Goal: Communication & Community: Answer question/provide support

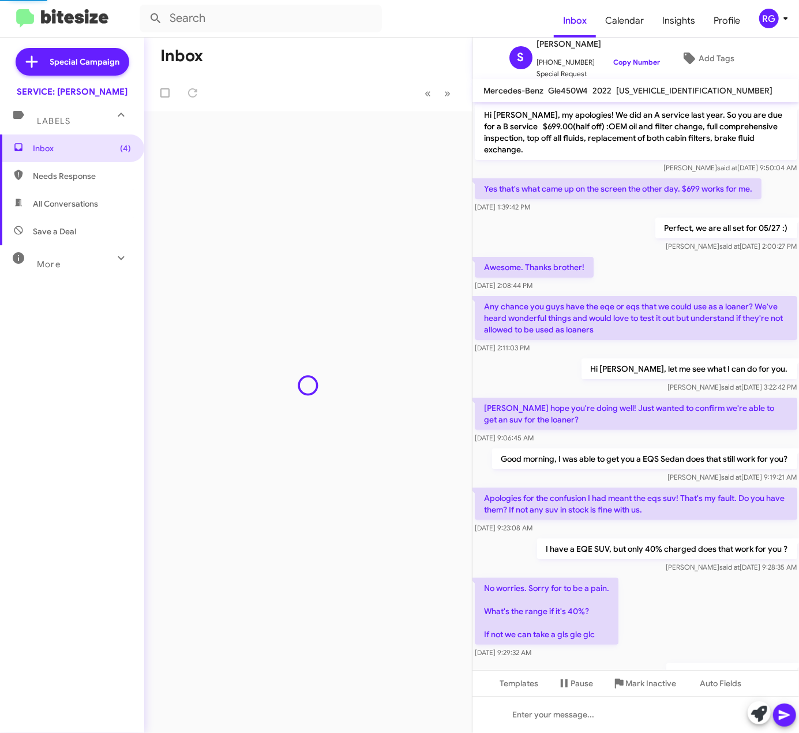
scroll to position [401, 0]
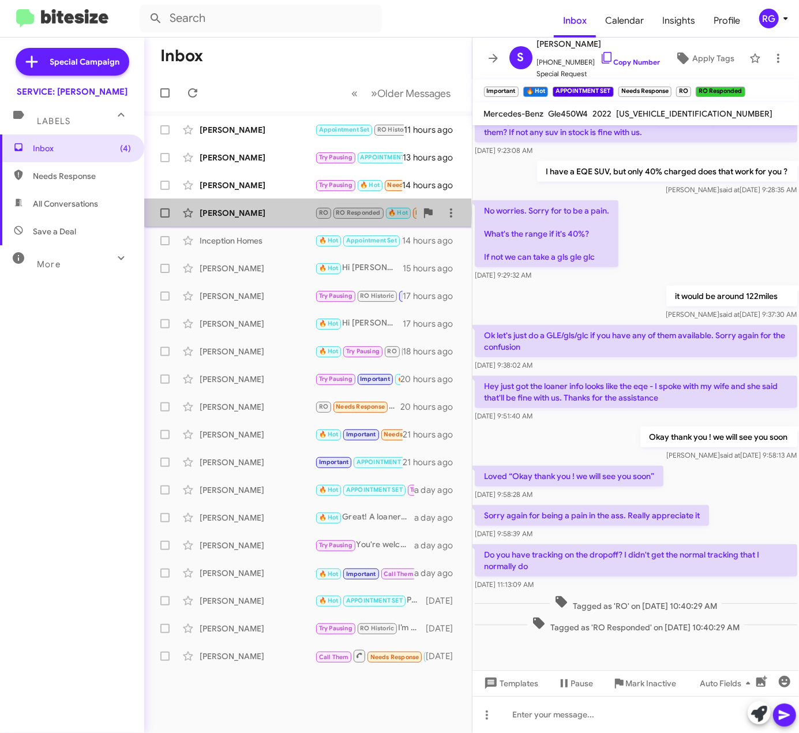
click at [248, 213] on div "[PERSON_NAME]" at bounding box center [257, 213] width 115 height 12
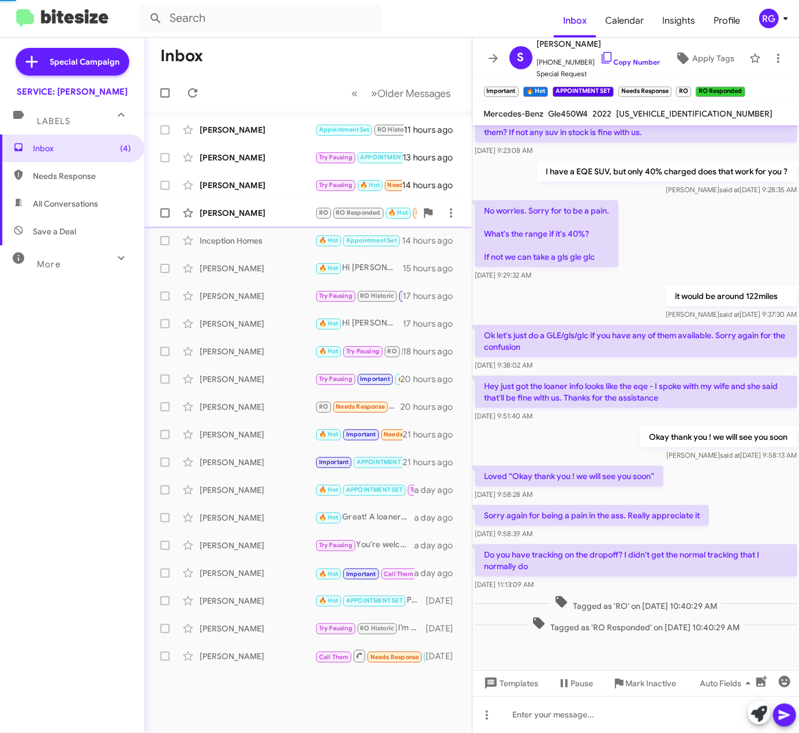
scroll to position [460, 0]
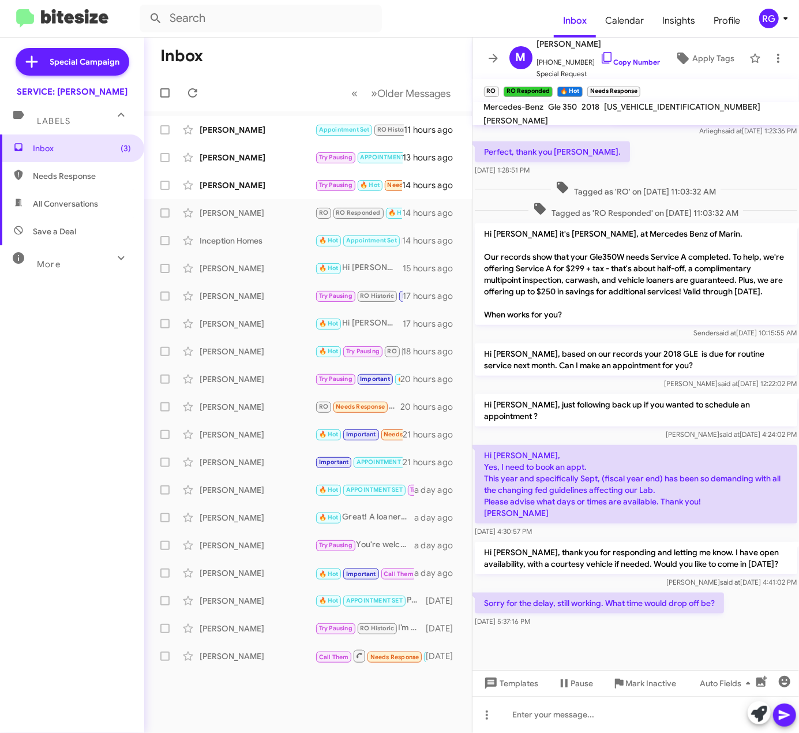
click at [635, 111] on div "[US_VEHICLE_IDENTIFICATION_NUMBER]" at bounding box center [683, 107] width 161 height 14
click at [635, 112] on span "[US_VEHICLE_IDENTIFICATION_NUMBER]" at bounding box center [683, 107] width 156 height 10
click at [635, 111] on span "[US_VEHICLE_IDENTIFICATION_NUMBER]" at bounding box center [683, 107] width 156 height 10
copy span "[US_VEHICLE_IDENTIFICATION_NUMBER]"
click at [753, 716] on icon at bounding box center [759, 714] width 16 height 16
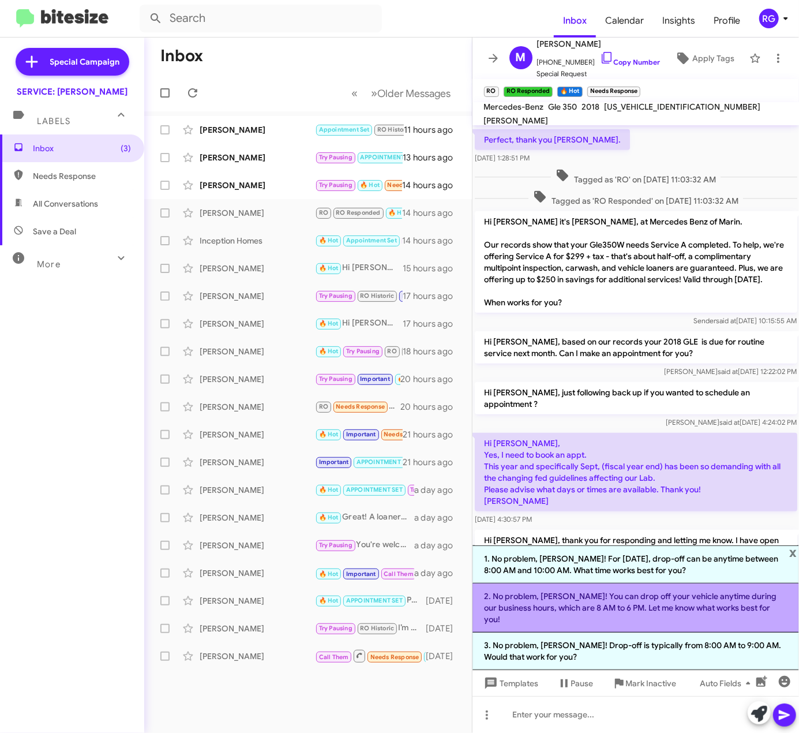
click at [592, 621] on li "2. No problem, [PERSON_NAME]! You can drop off your vehicle anytime during our …" at bounding box center [636, 608] width 327 height 49
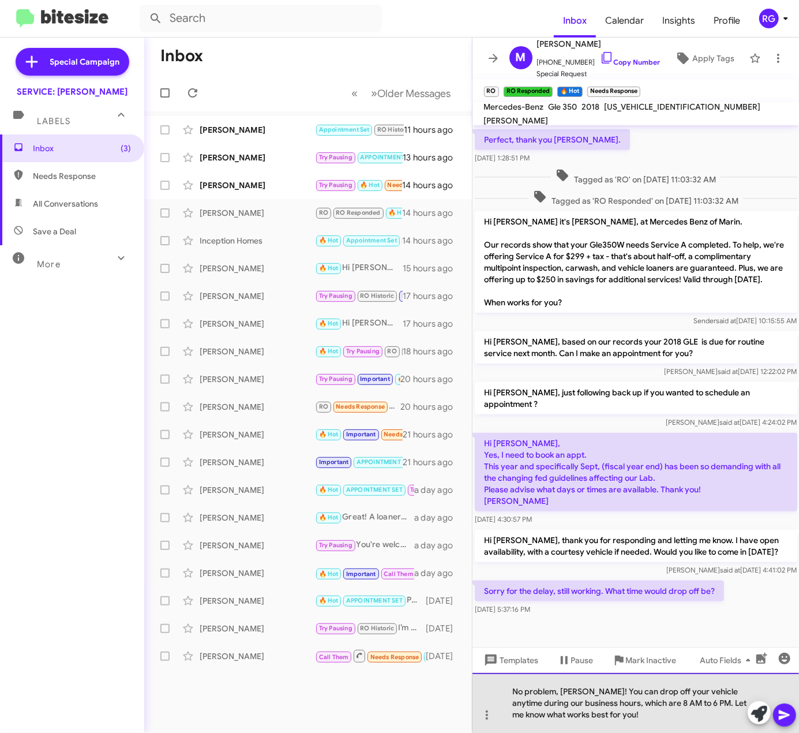
click at [687, 703] on div "No problem, [PERSON_NAME]! You can drop off your vehicle anytime during our bus…" at bounding box center [636, 703] width 327 height 60
drag, startPoint x: 611, startPoint y: 705, endPoint x: 578, endPoint y: 704, distance: 32.3
click at [578, 704] on div "No problem, [PERSON_NAME]! You can drop off your vehicle anytime during our bus…" at bounding box center [636, 703] width 327 height 60
click at [616, 704] on div "No problem, [PERSON_NAME]! You can drop off your vehicle anytime during our bus…" at bounding box center [636, 703] width 327 height 60
drag, startPoint x: 608, startPoint y: 704, endPoint x: 510, endPoint y: 702, distance: 98.1
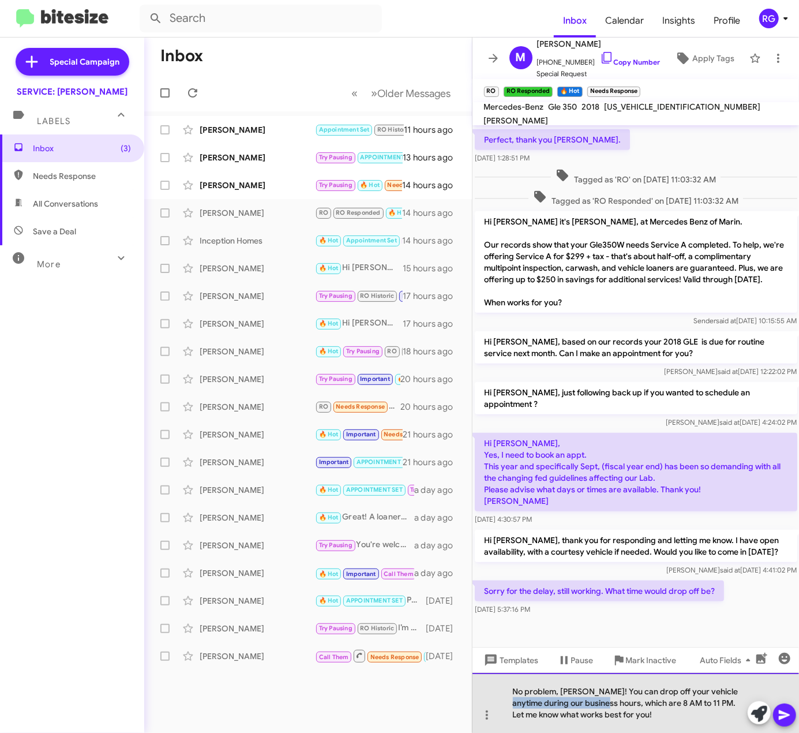
click at [510, 702] on div "No problem, [PERSON_NAME]! You can drop off your vehicle anytime during our bus…" at bounding box center [636, 703] width 327 height 60
drag, startPoint x: 586, startPoint y: 705, endPoint x: 548, endPoint y: 703, distance: 38.1
click at [548, 703] on div "No problem, [PERSON_NAME]! You can drop off your vehicle anytime between, which…" at bounding box center [636, 703] width 327 height 60
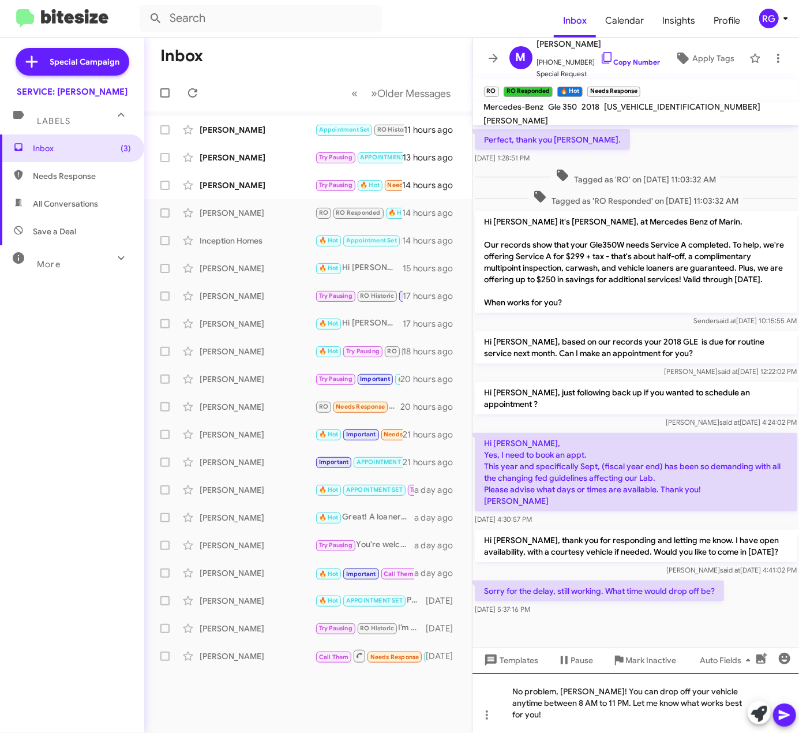
click at [592, 712] on div "No problem, [PERSON_NAME]! You can drop off your vehicle anytime between 8 AM t…" at bounding box center [636, 703] width 327 height 60
drag, startPoint x: 599, startPoint y: 716, endPoint x: 605, endPoint y: 720, distance: 7.0
click at [601, 719] on div "No problem, [PERSON_NAME]! You can drop off your vehicle anytime between 8 AM t…" at bounding box center [636, 703] width 327 height 60
click at [783, 717] on icon at bounding box center [784, 715] width 11 height 10
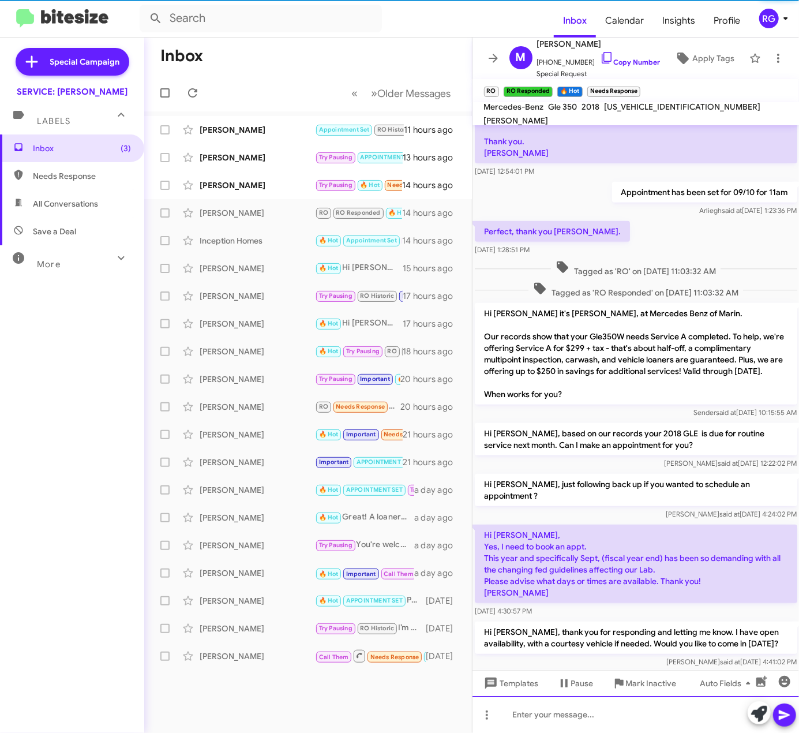
scroll to position [513, 0]
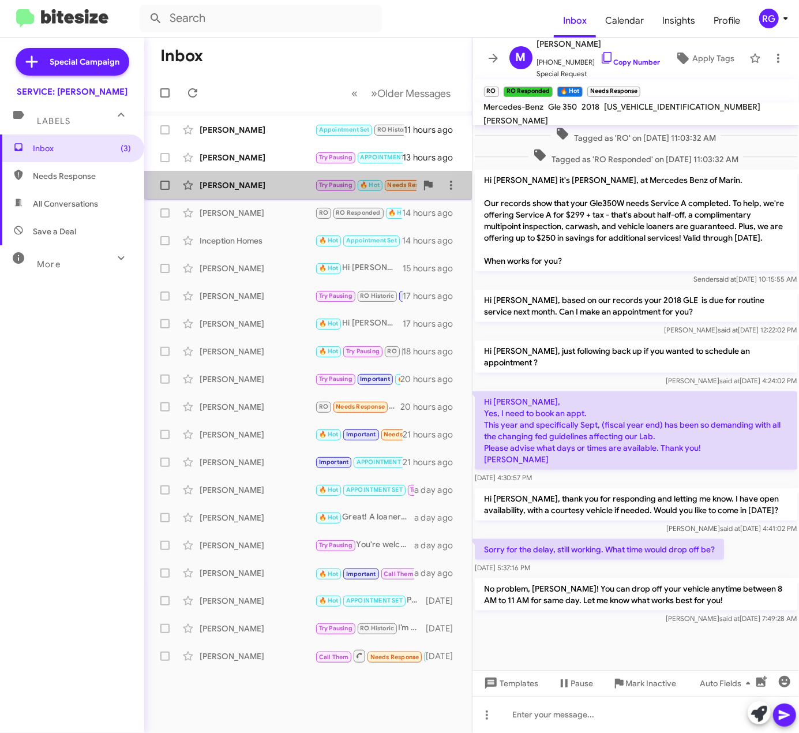
click at [243, 195] on div "[PERSON_NAME] Try Pausing 🔥 Hot Needs Response Great 14 hours ago" at bounding box center [308, 185] width 309 height 23
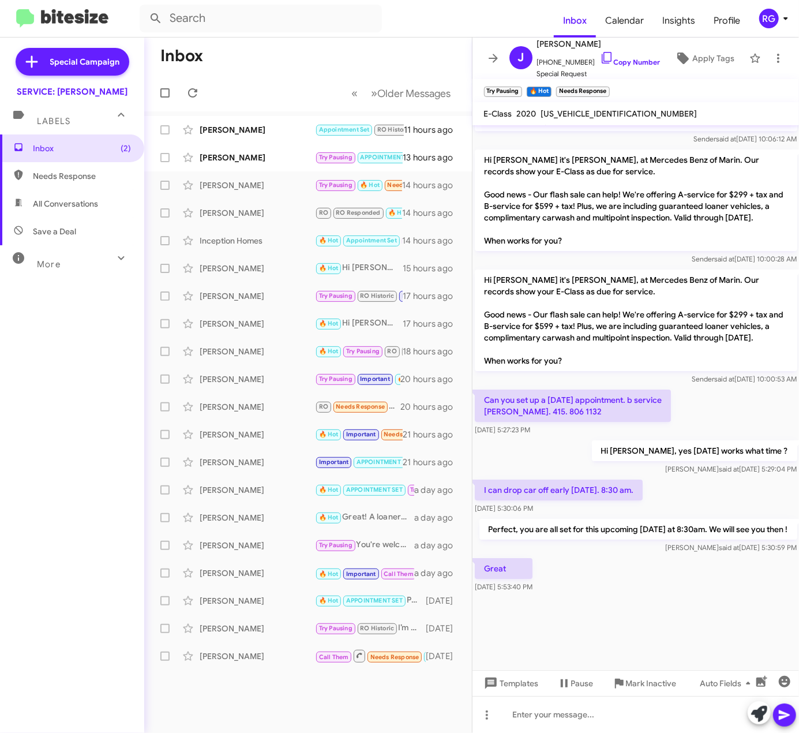
scroll to position [2074, 0]
click at [754, 706] on icon at bounding box center [759, 714] width 16 height 16
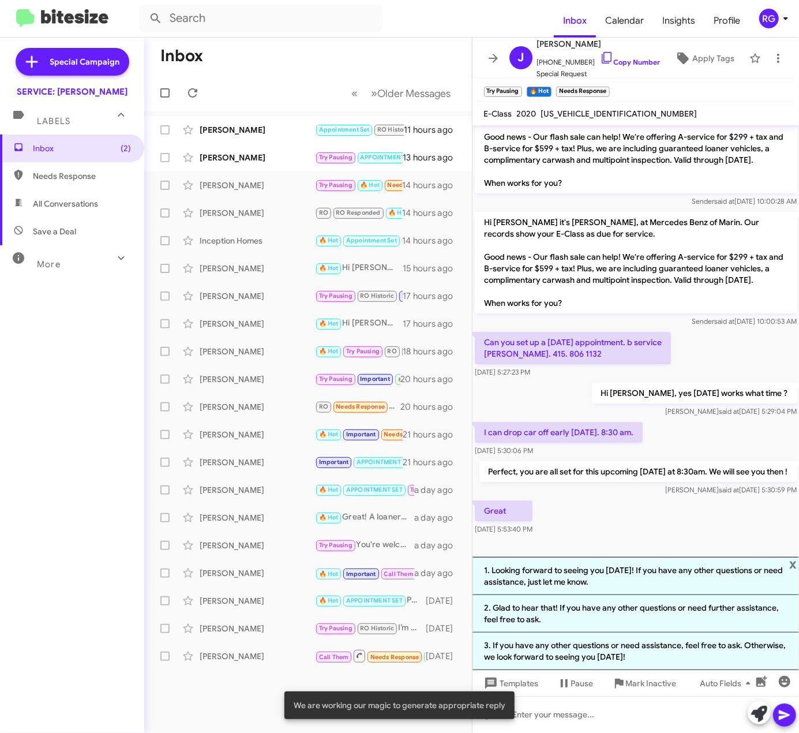
click at [702, 459] on div "I can drop car off early [DATE]. 8:30 am. [DATE] 5:30:06 PM" at bounding box center [636, 439] width 327 height 39
click at [795, 560] on span "x" at bounding box center [794, 564] width 8 height 14
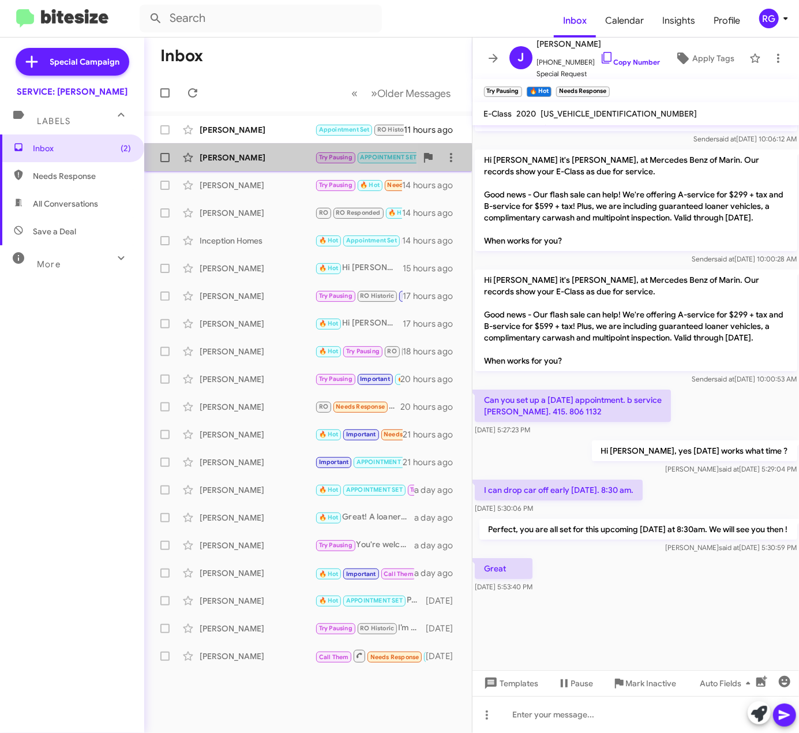
click at [225, 159] on div "[PERSON_NAME]" at bounding box center [257, 158] width 115 height 12
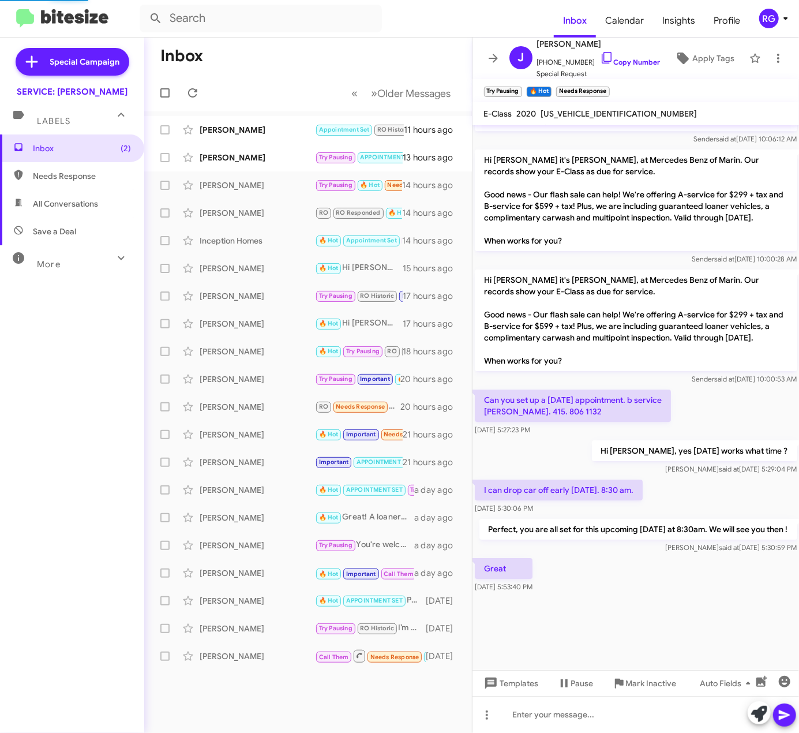
scroll to position [553, 0]
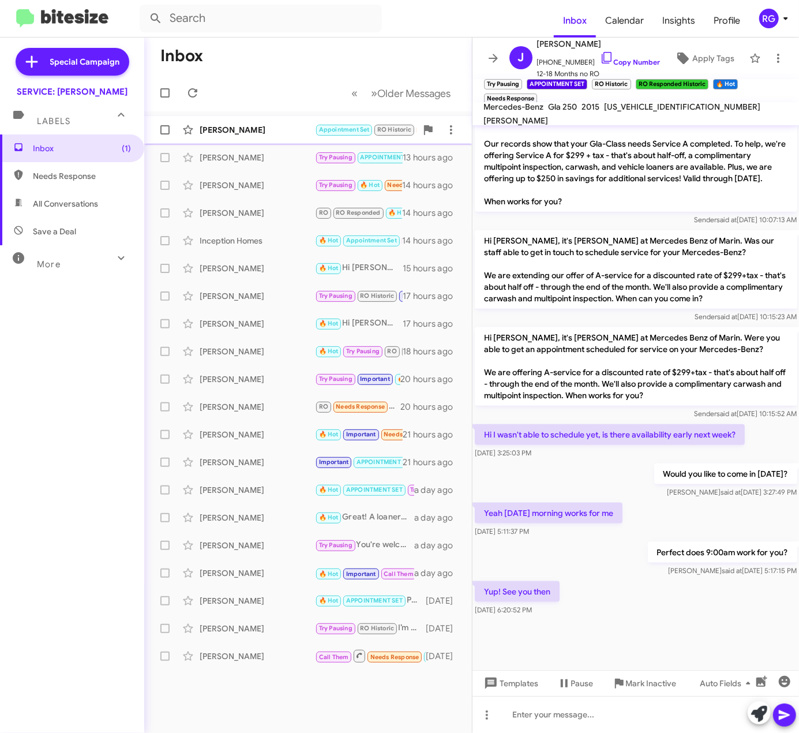
click at [286, 134] on div "[PERSON_NAME]" at bounding box center [257, 130] width 115 height 12
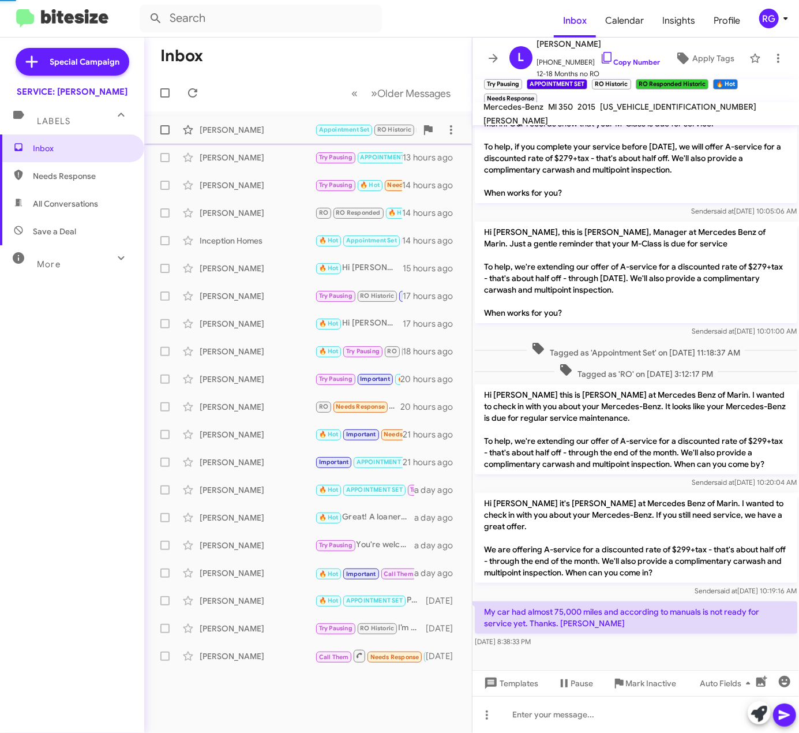
scroll to position [38, 0]
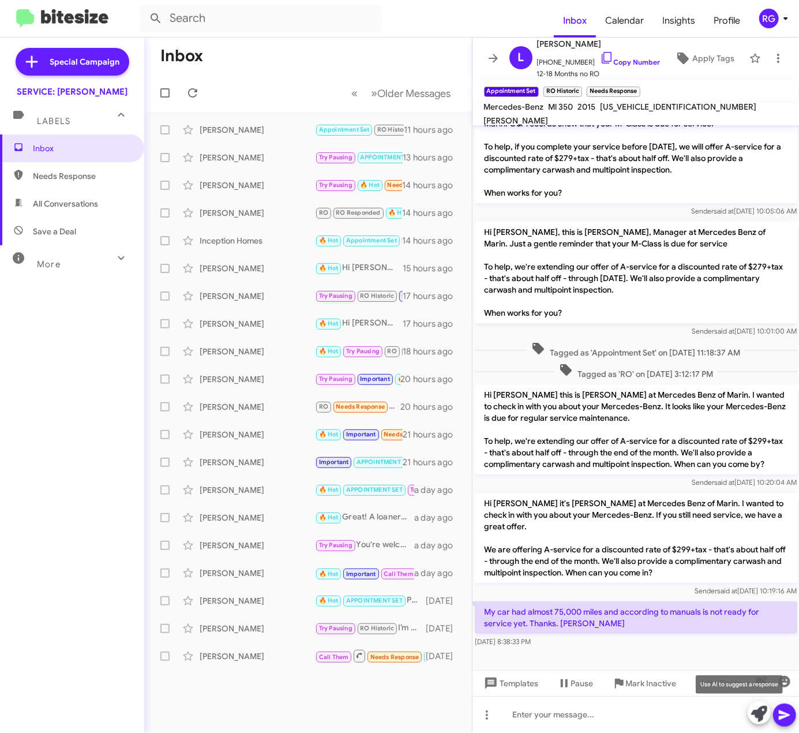
click at [757, 705] on span at bounding box center [759, 713] width 16 height 25
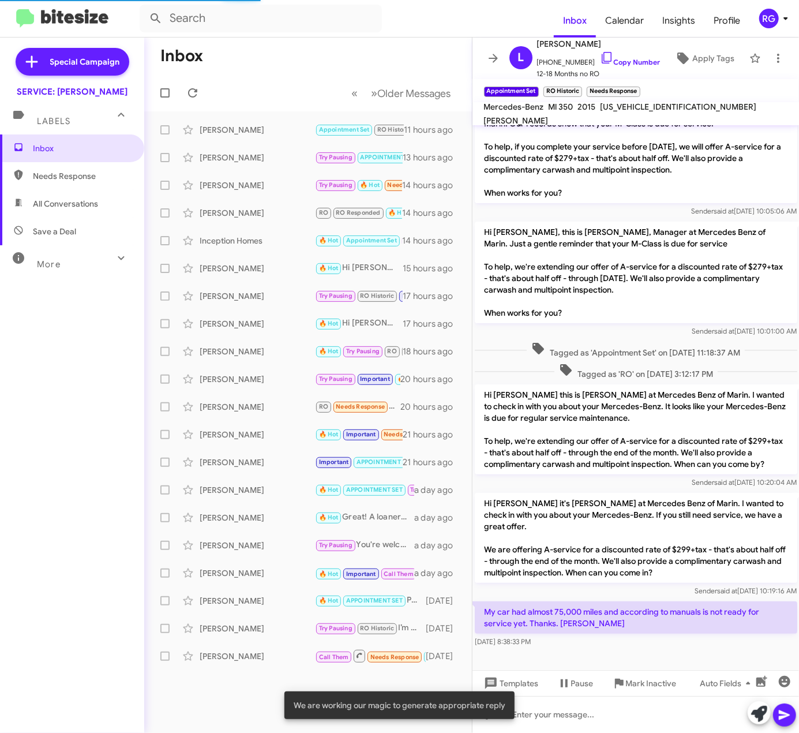
scroll to position [140, 0]
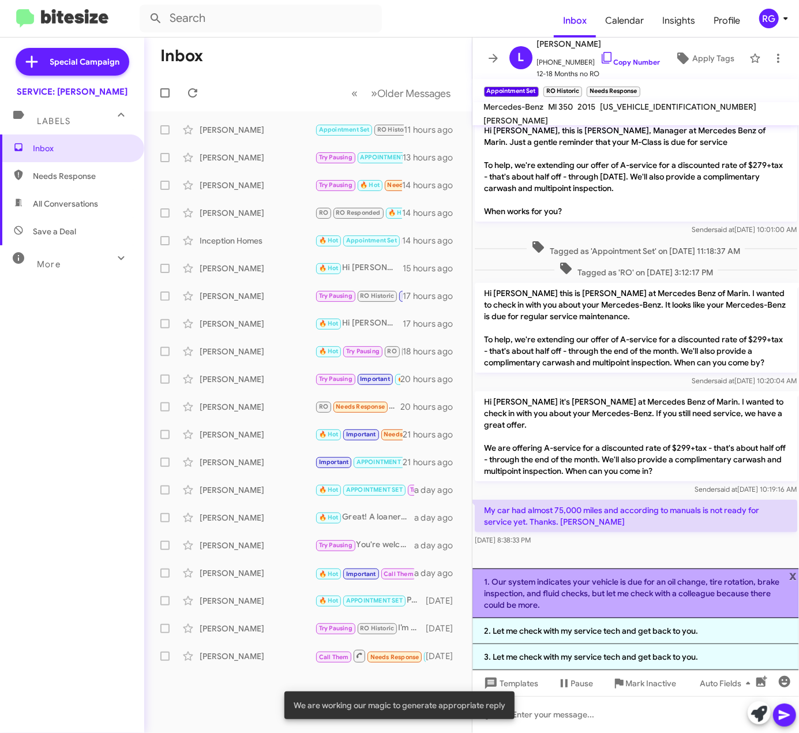
click at [799, 576] on li "1. Our system indicates your vehicle is due for an oil change, tire rotation, b…" at bounding box center [636, 594] width 327 height 50
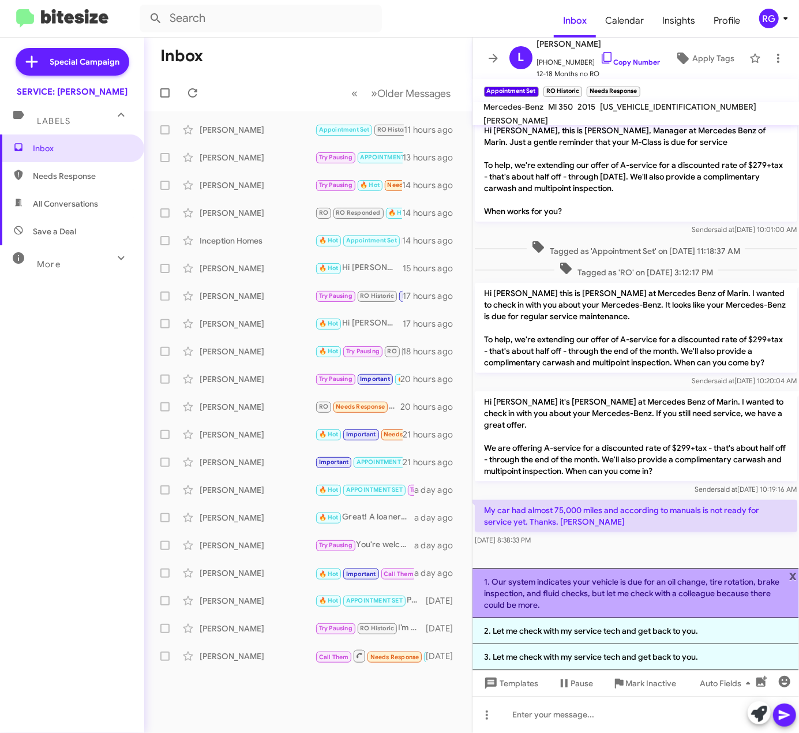
scroll to position [61, 0]
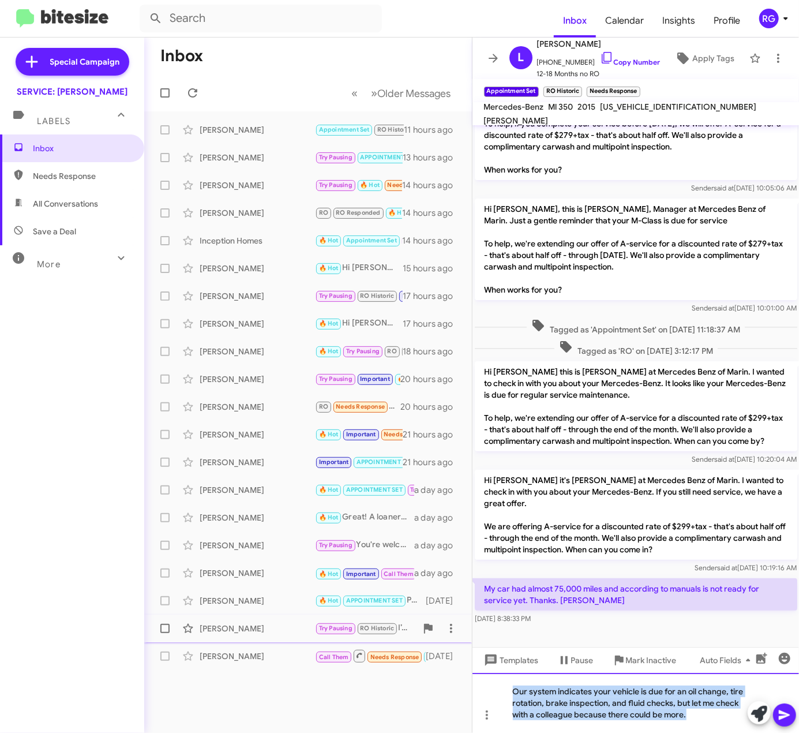
drag, startPoint x: 691, startPoint y: 721, endPoint x: 335, endPoint y: 634, distance: 366.6
click at [367, 642] on div "Inbox « Previous » Next Older Messages [PERSON_NAME] Appointment Set RO Histori…" at bounding box center [471, 385] width 655 height 695
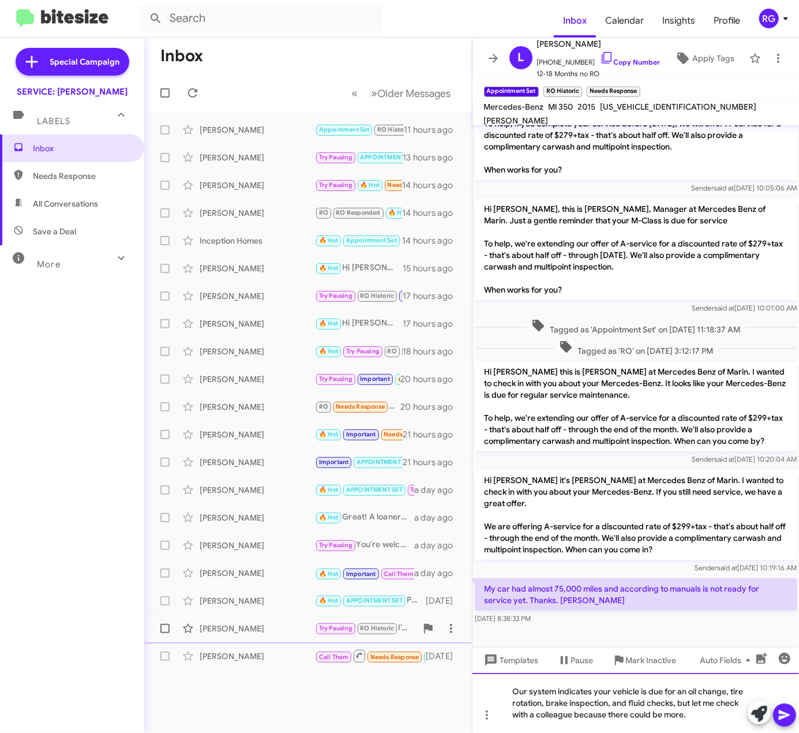
scroll to position [38, 0]
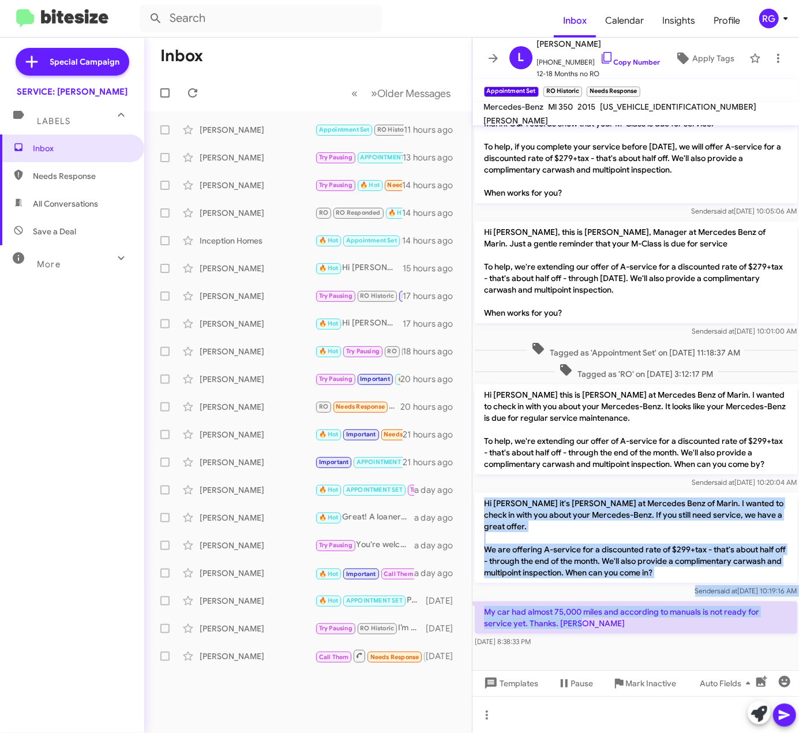
drag, startPoint x: 591, startPoint y: 629, endPoint x: 484, endPoint y: 494, distance: 172.5
click at [484, 494] on div "Hi [PERSON_NAME], this is [PERSON_NAME], Manager at Mercedes Benz of Marin. Our…" at bounding box center [636, 374] width 327 height 551
copy div "Hi [PERSON_NAME] it's [PERSON_NAME] at Mercedes Benz of Marin. I wanted to chec…"
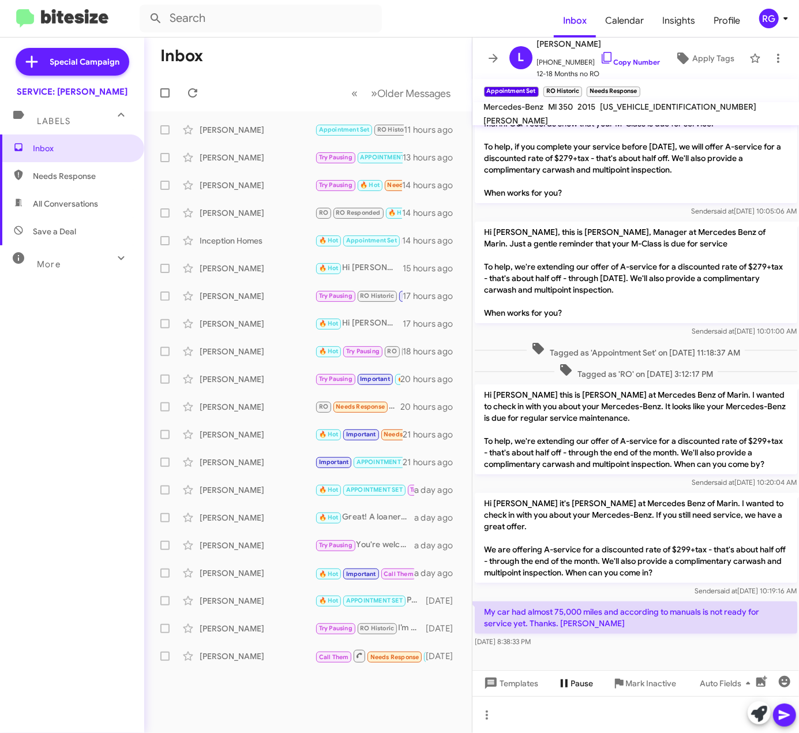
click at [591, 666] on mat-tooltip-component "Pause Conversation" at bounding box center [575, 656] width 78 height 35
click at [645, 547] on p "Hi [PERSON_NAME] it's [PERSON_NAME] at Mercedes Benz of Marin. I wanted to chec…" at bounding box center [636, 538] width 323 height 90
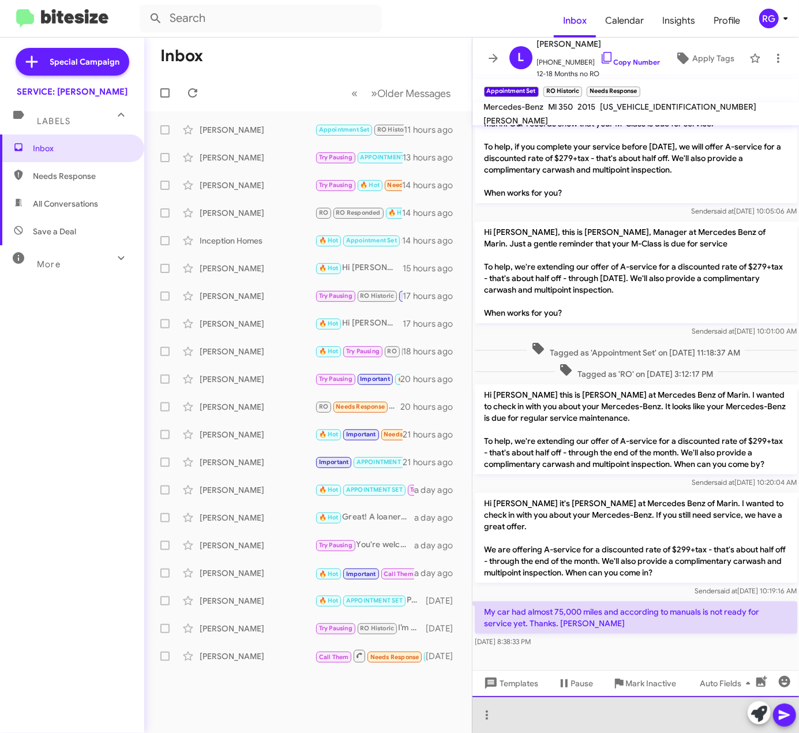
drag, startPoint x: 601, startPoint y: 702, endPoint x: 610, endPoint y: 709, distance: 11.5
click at [601, 704] on div at bounding box center [636, 714] width 327 height 37
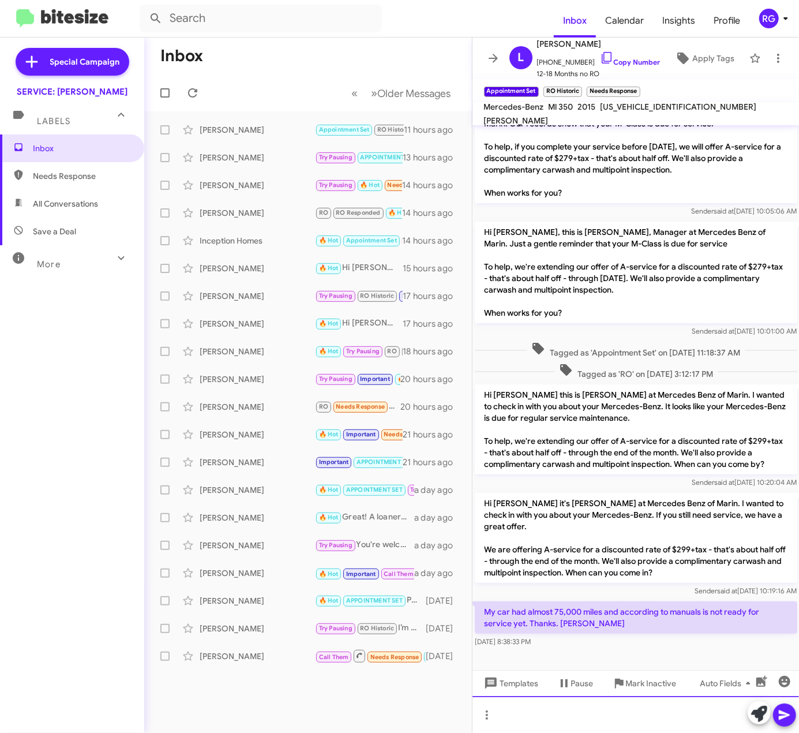
scroll to position [72, 0]
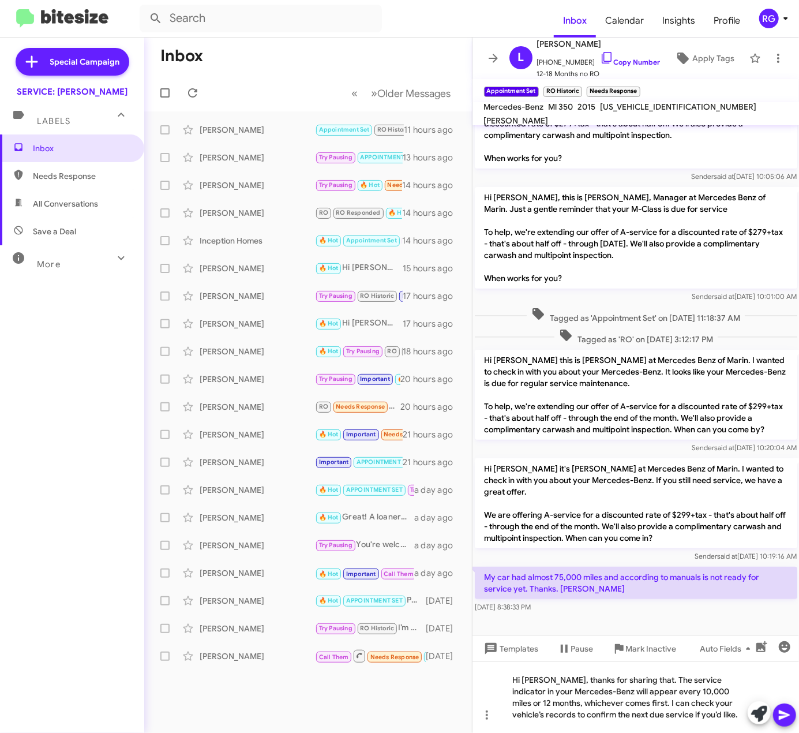
click at [665, 112] on span "[US_VEHICLE_IDENTIFICATION_NUMBER]" at bounding box center [679, 107] width 156 height 10
copy span "[US_VEHICLE_IDENTIFICATION_NUMBER]"
click at [710, 693] on div "Hi [PERSON_NAME], thanks for sharing that. The service indicator in your Merced…" at bounding box center [636, 697] width 327 height 72
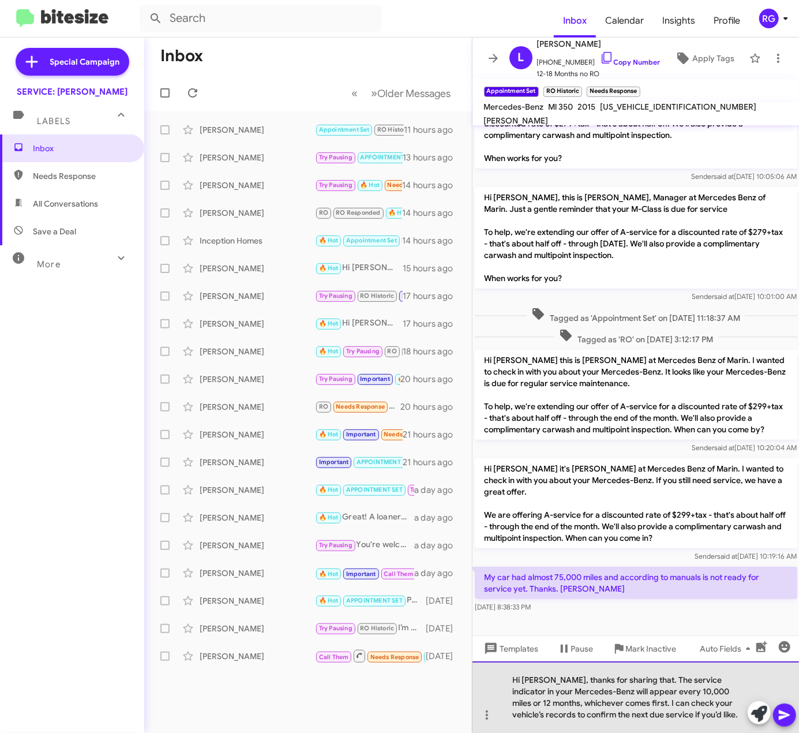
click at [645, 720] on div "Hi [PERSON_NAME], thanks for sharing that. The service indicator in your Merced…" at bounding box center [636, 697] width 327 height 72
drag, startPoint x: 645, startPoint y: 721, endPoint x: 603, endPoint y: 704, distance: 45.9
click at [603, 704] on div "Hi [PERSON_NAME], thanks for sharing that. The service indicator in your Merced…" at bounding box center [636, 697] width 327 height 72
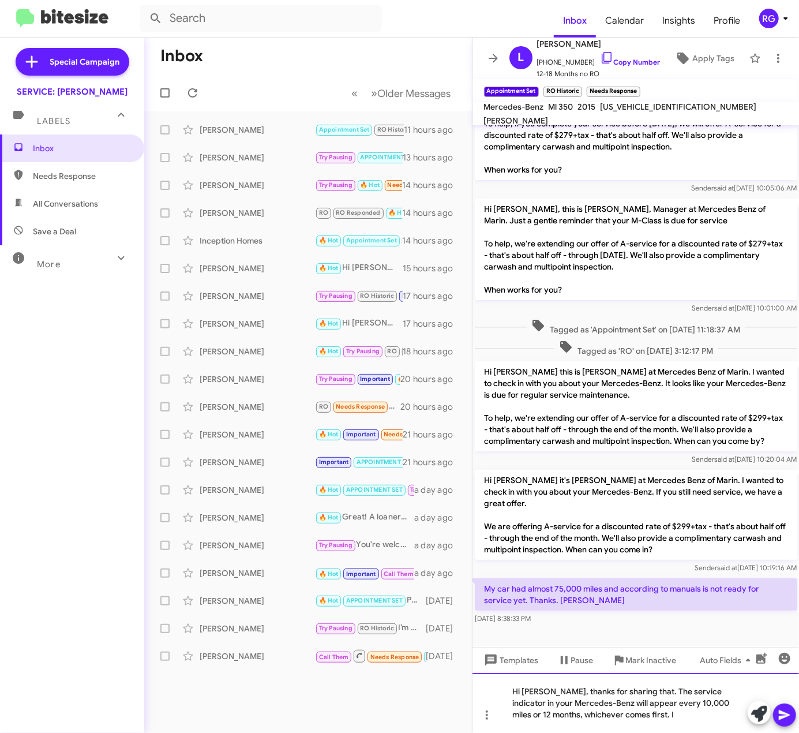
scroll to position [61, 0]
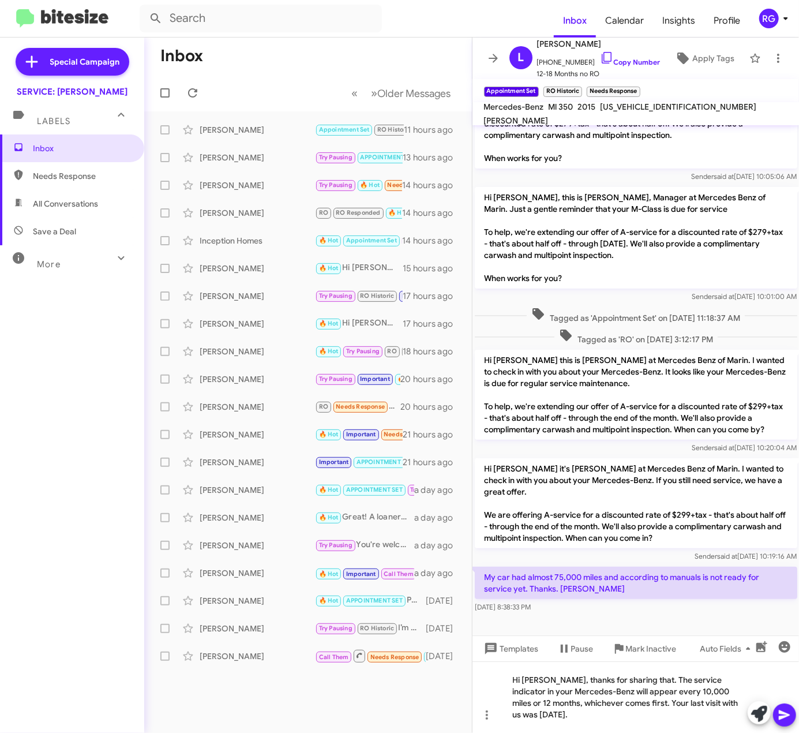
click at [788, 713] on icon at bounding box center [785, 715] width 14 height 14
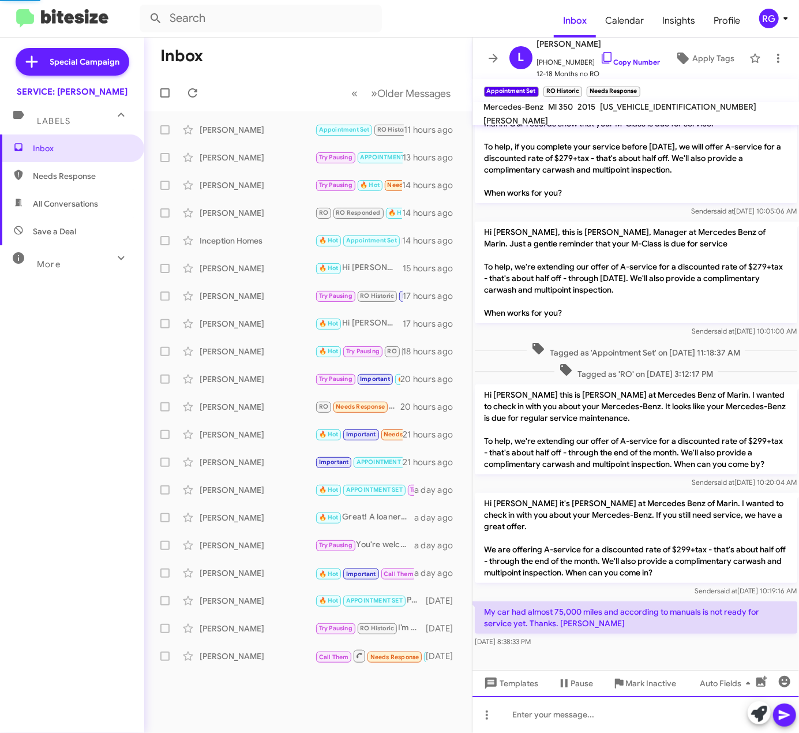
scroll to position [103, 0]
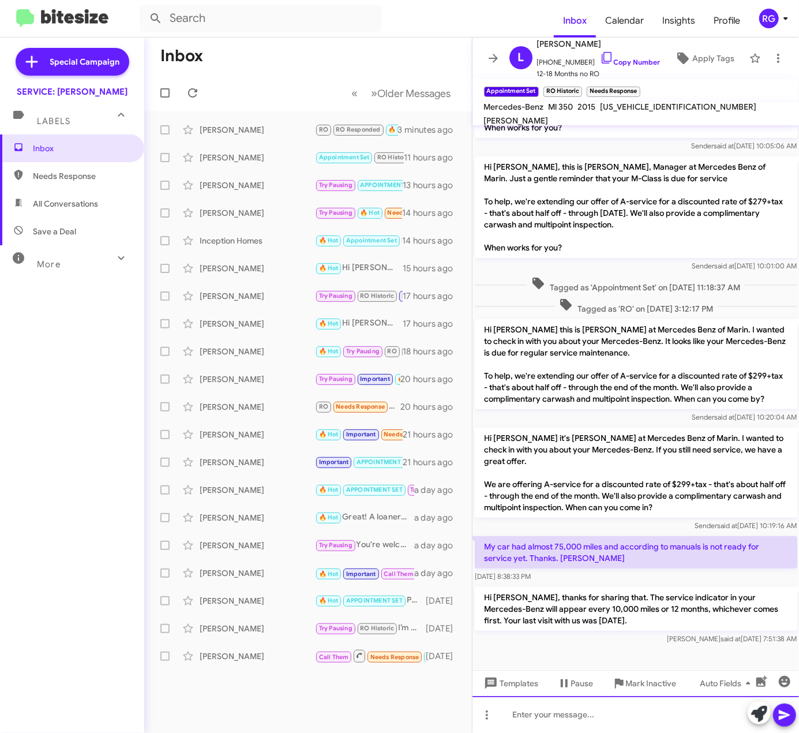
click at [657, 715] on div at bounding box center [636, 714] width 327 height 37
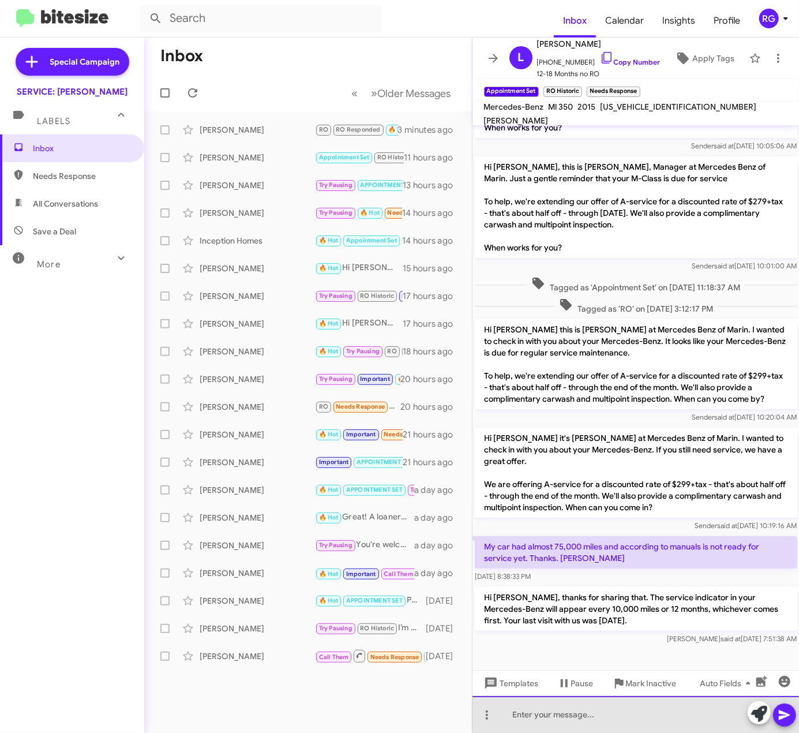
scroll to position [160, 0]
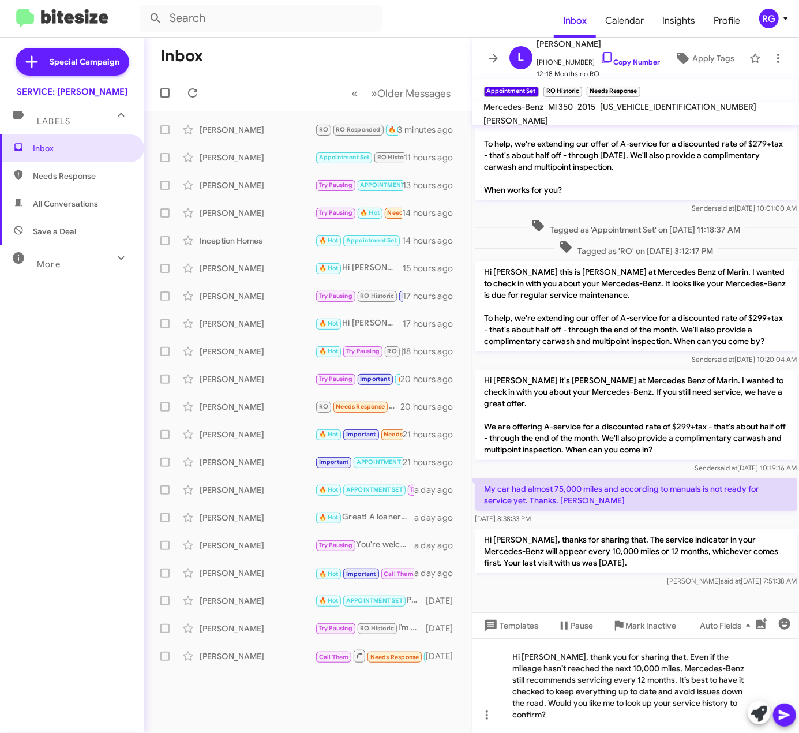
click at [790, 720] on icon at bounding box center [785, 715] width 14 height 14
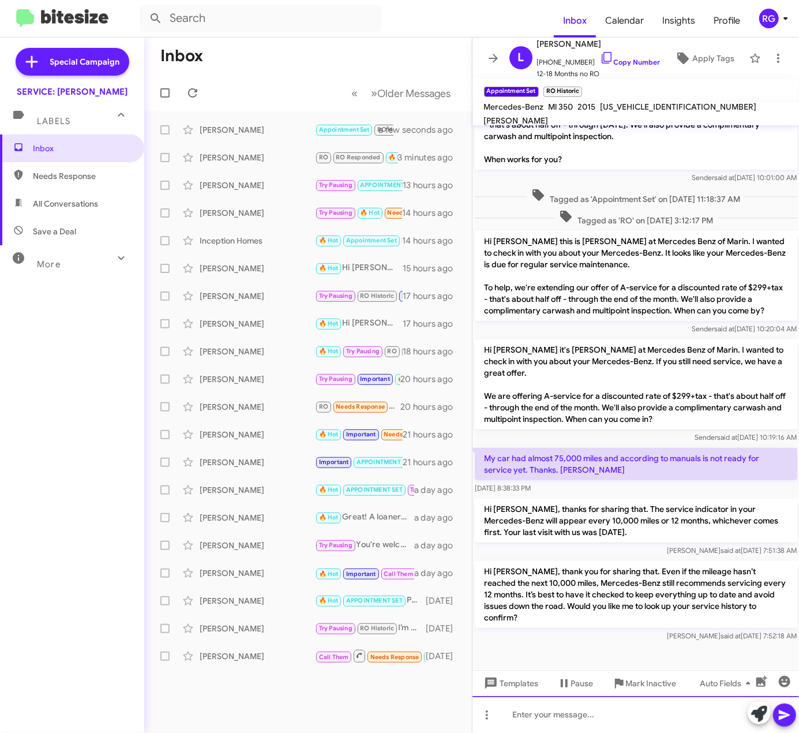
scroll to position [192, 0]
